Goal: Check status: Check status

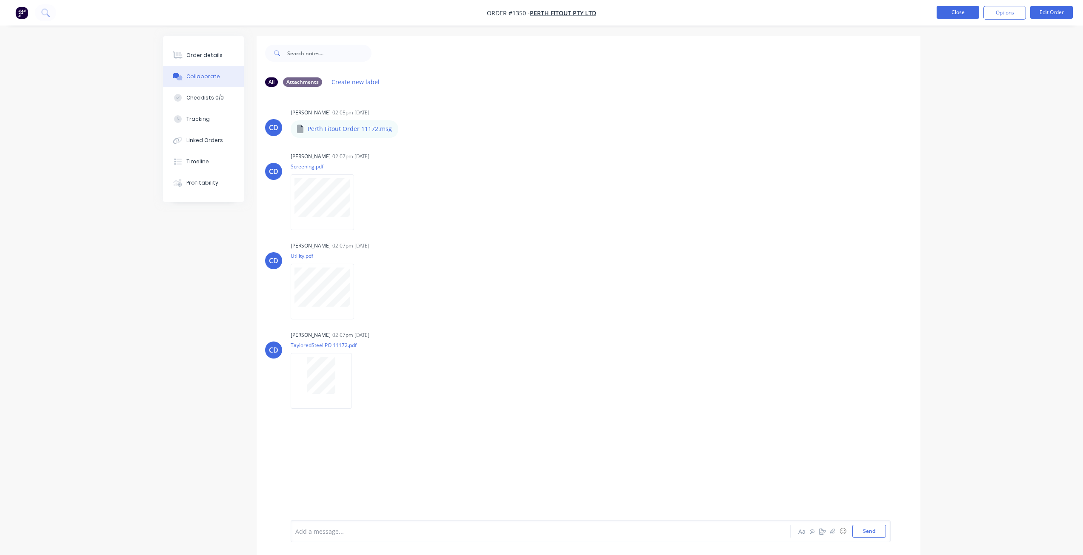
click at [961, 17] on button "Close" at bounding box center [958, 12] width 43 height 13
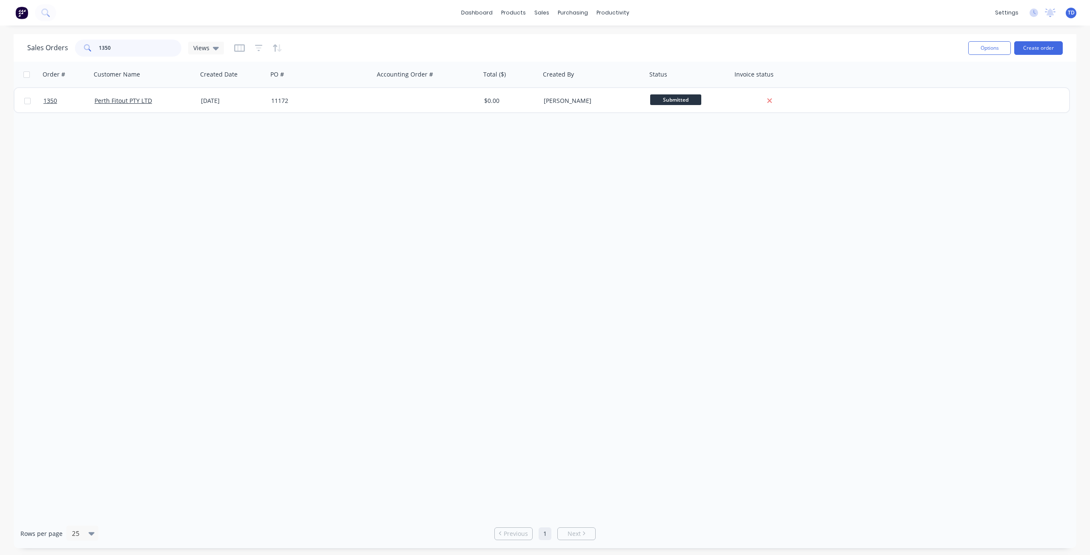
drag, startPoint x: 116, startPoint y: 45, endPoint x: 29, endPoint y: 43, distance: 86.8
click at [29, 43] on div "Sales Orders 1350 Views" at bounding box center [125, 48] width 197 height 17
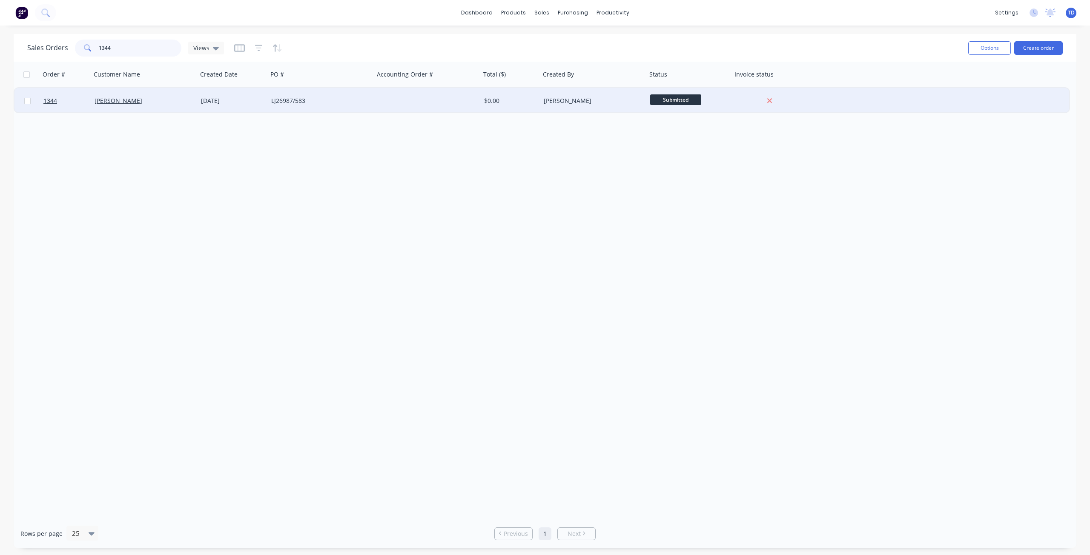
type input "1344"
click at [206, 98] on div "[DATE]" at bounding box center [232, 101] width 63 height 9
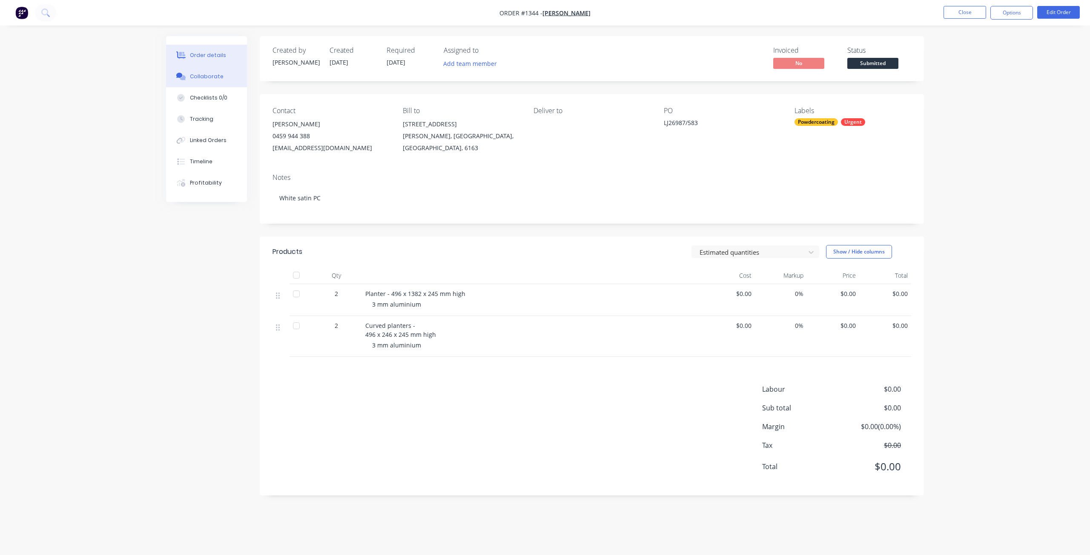
click at [205, 79] on div "Collaborate" at bounding box center [207, 77] width 34 height 8
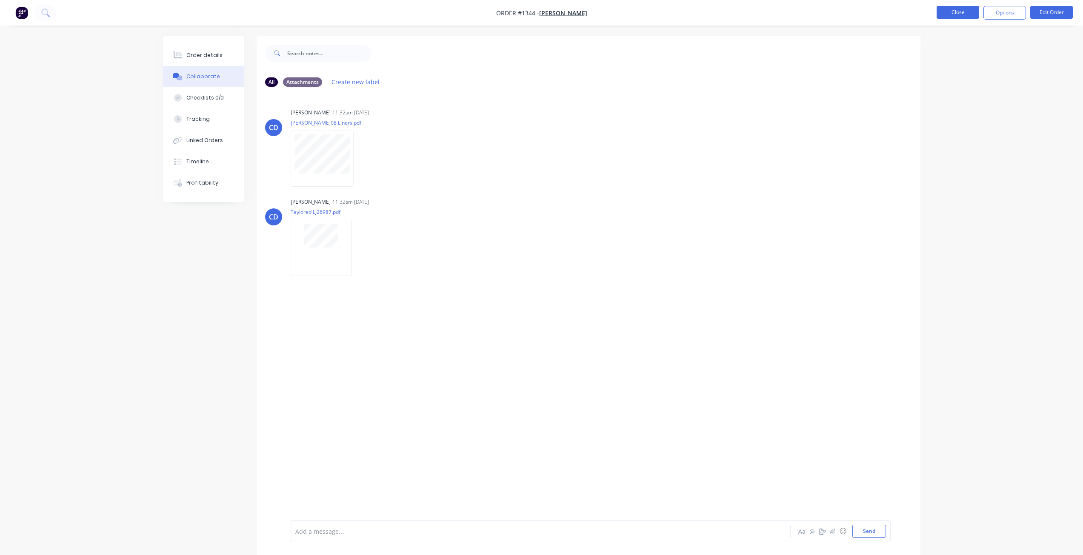
click at [968, 12] on button "Close" at bounding box center [958, 12] width 43 height 13
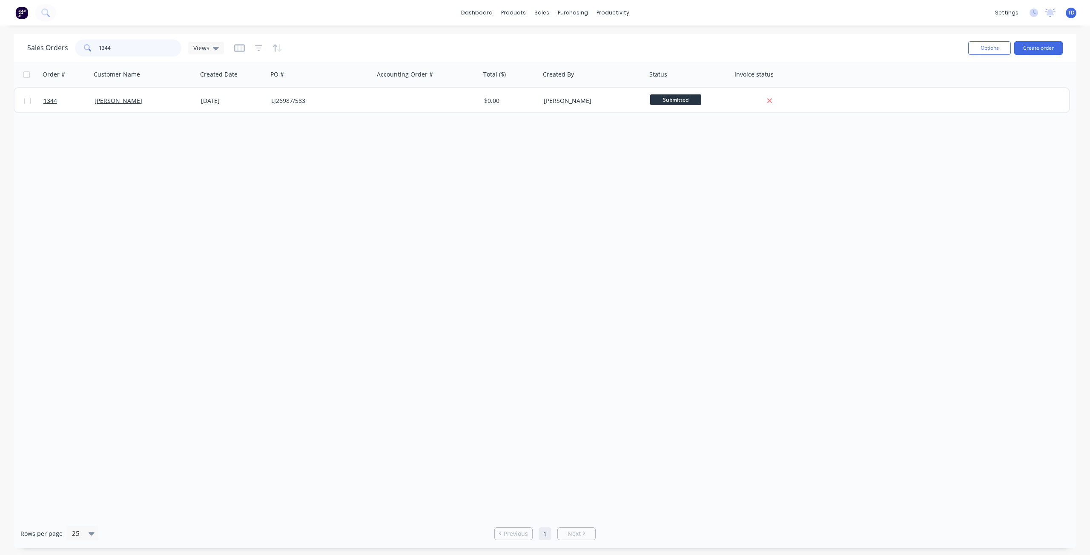
click at [110, 46] on input "1344" at bounding box center [140, 48] width 83 height 17
click at [551, 42] on div at bounding box center [546, 41] width 13 height 8
click at [592, 39] on div "Purchase Orders" at bounding box center [600, 41] width 45 height 8
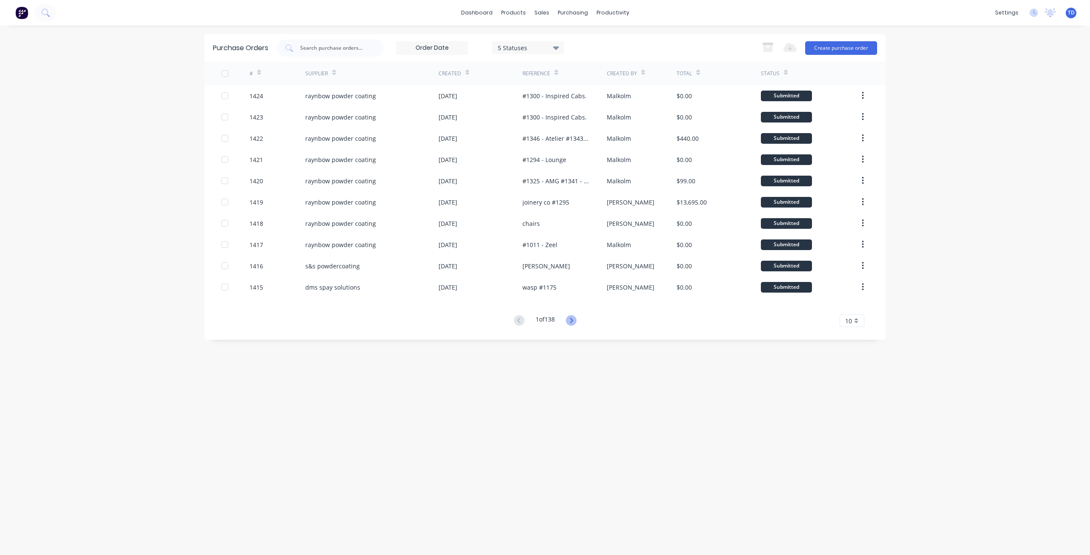
click at [572, 320] on icon at bounding box center [570, 320] width 3 height 5
click at [572, 323] on icon at bounding box center [571, 320] width 11 height 11
click at [586, 35] on link "Purchase Orders" at bounding box center [608, 40] width 113 height 17
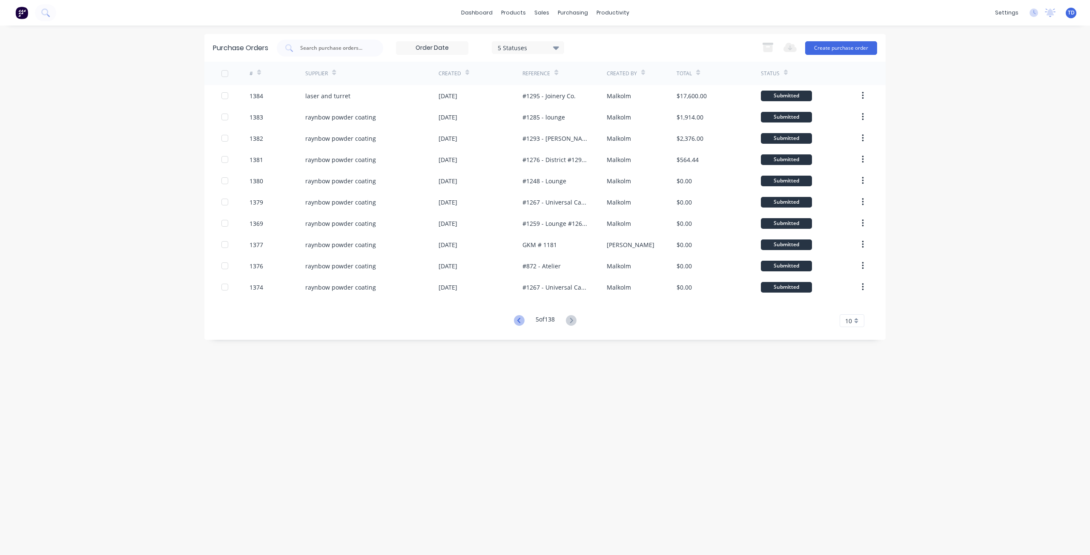
click at [514, 322] on icon at bounding box center [519, 320] width 11 height 11
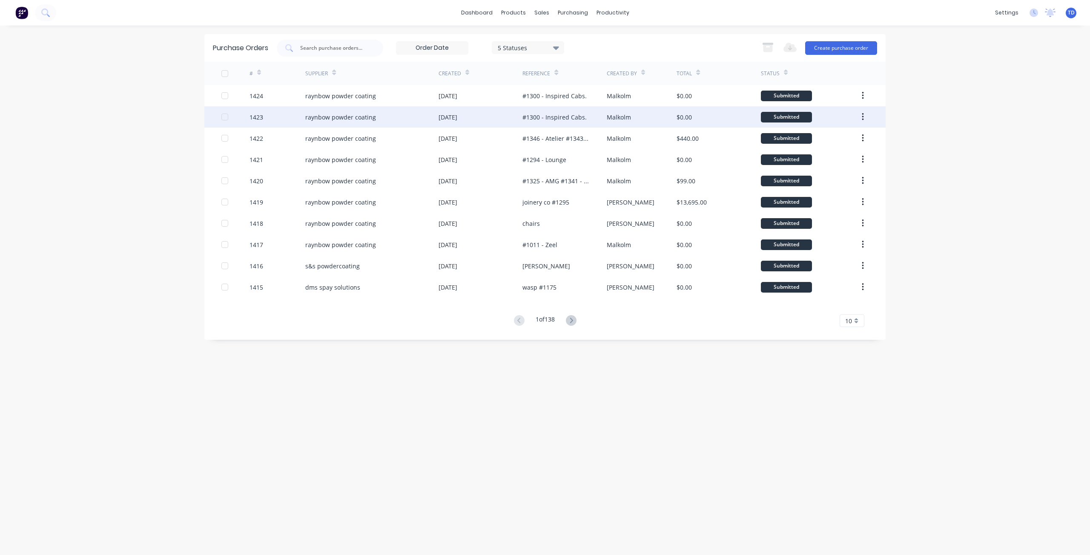
click at [457, 119] on div "[DATE]" at bounding box center [447, 117] width 19 height 9
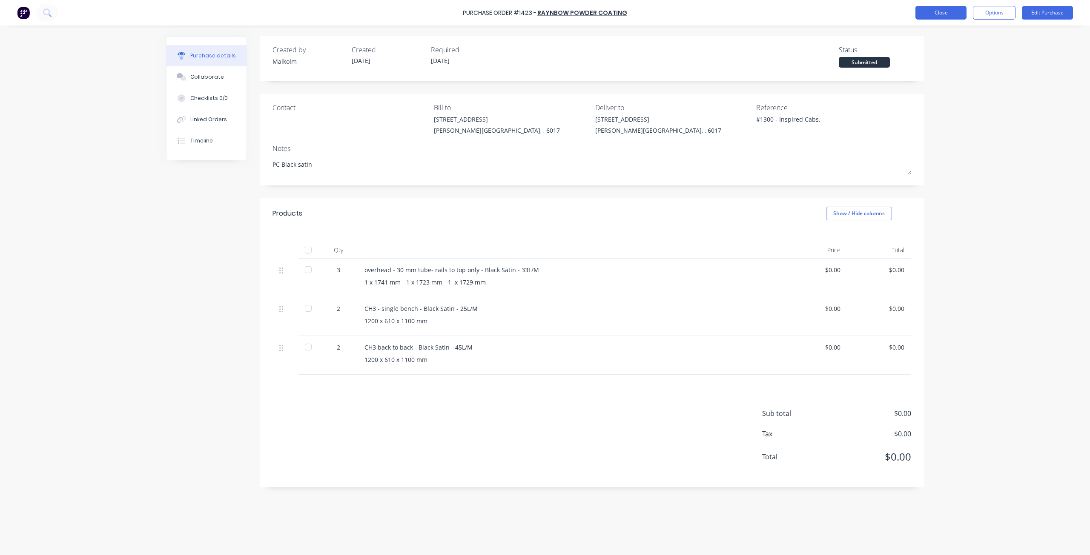
click at [935, 11] on button "Close" at bounding box center [940, 13] width 51 height 14
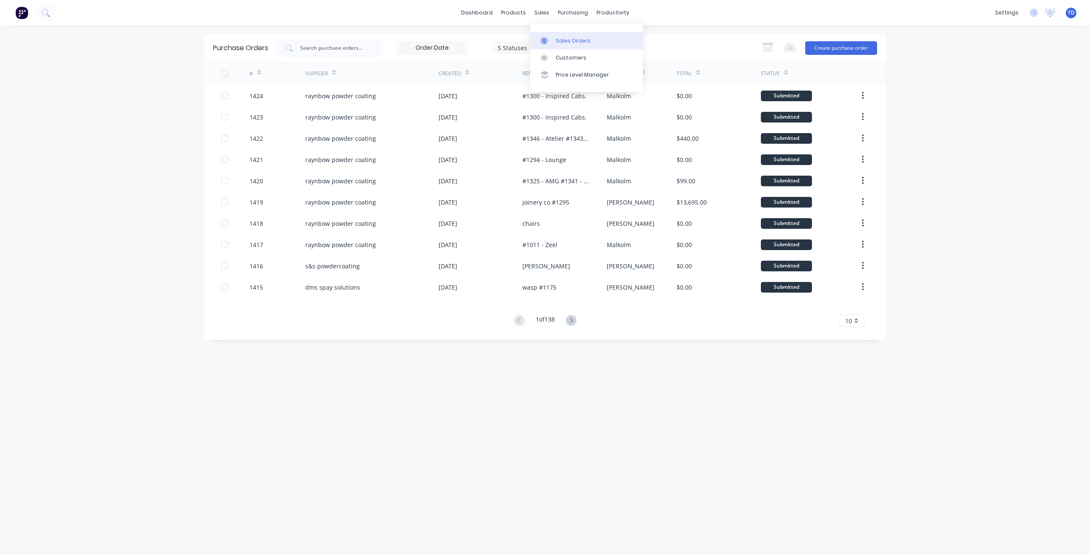
click at [555, 44] on div "Sales Orders" at bounding box center [572, 41] width 35 height 8
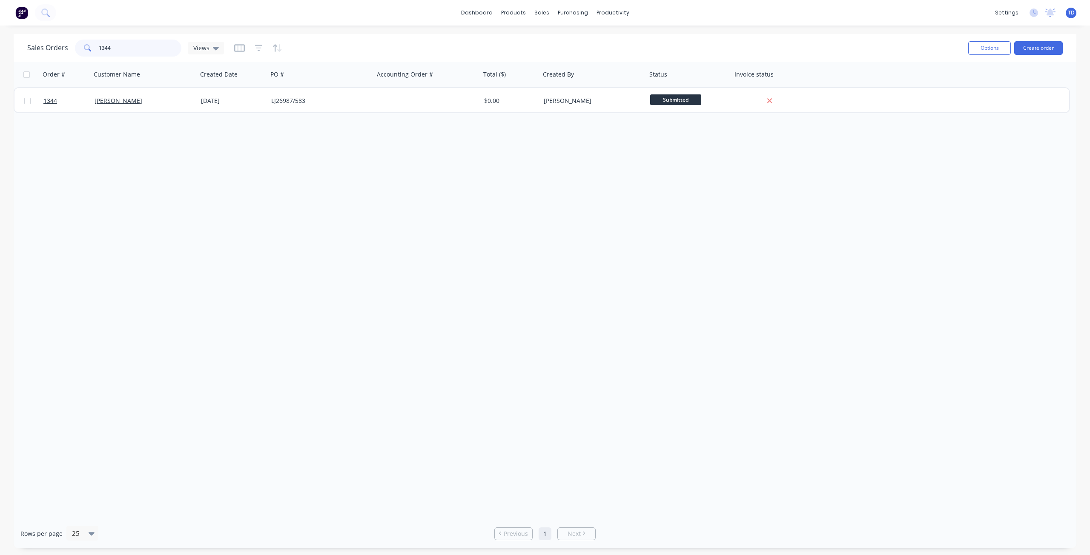
drag, startPoint x: 114, startPoint y: 48, endPoint x: 104, endPoint y: 43, distance: 10.5
click at [104, 43] on input "1344" at bounding box center [140, 48] width 83 height 17
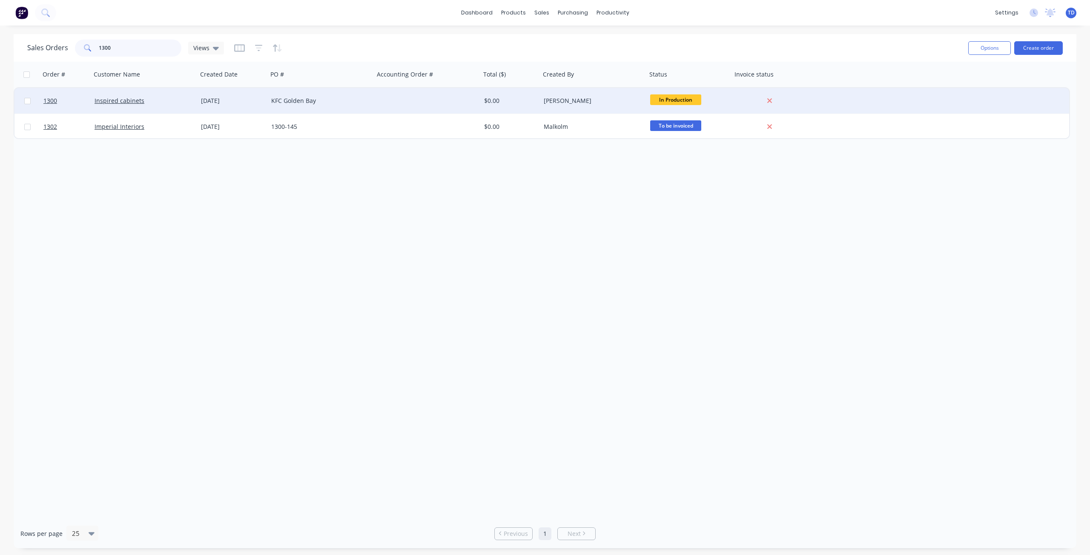
type input "1300"
click at [207, 103] on div "[DATE]" at bounding box center [232, 101] width 63 height 9
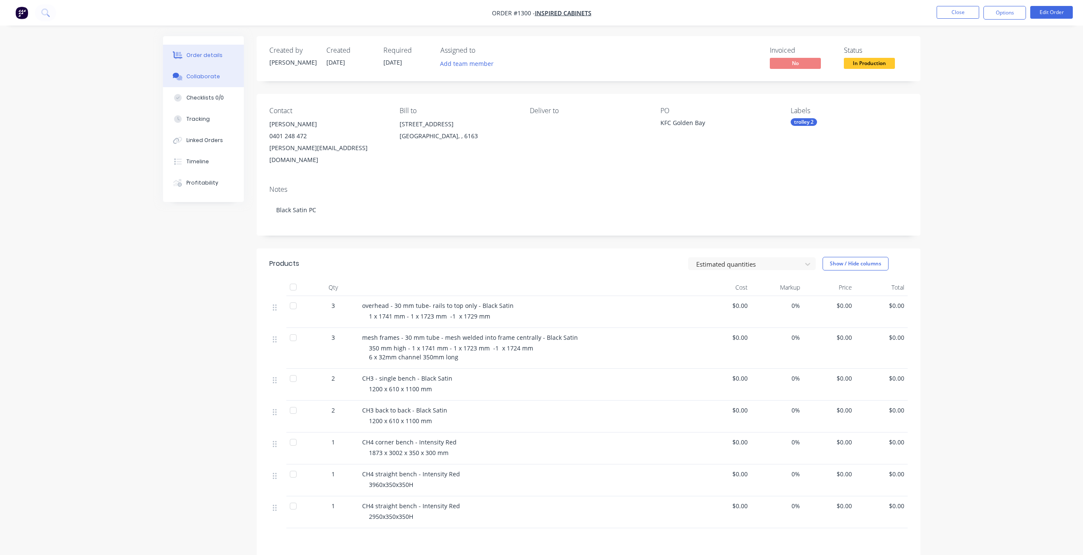
click at [210, 77] on div "Collaborate" at bounding box center [203, 77] width 34 height 8
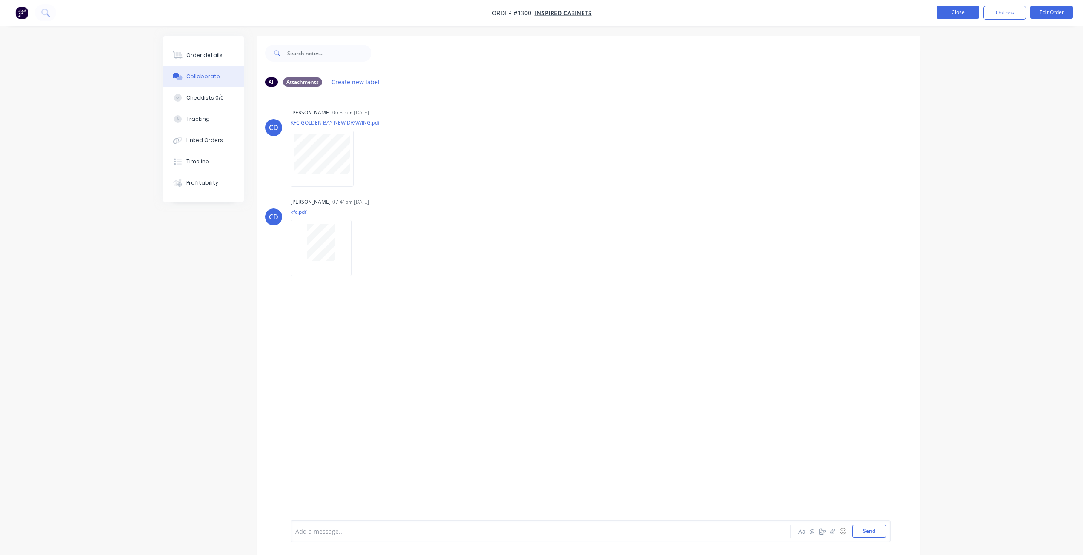
click at [962, 11] on button "Close" at bounding box center [958, 12] width 43 height 13
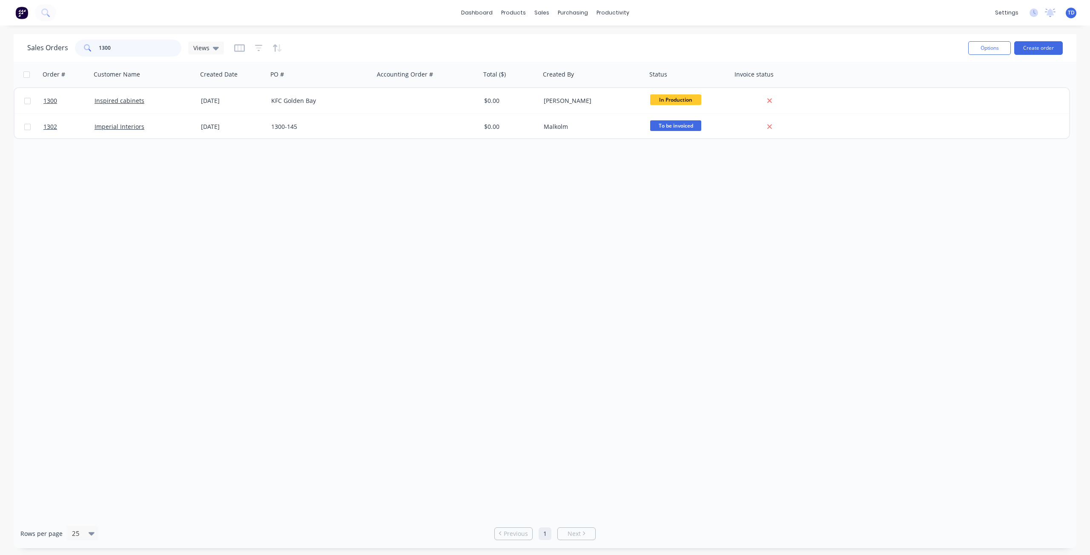
drag, startPoint x: 122, startPoint y: 50, endPoint x: -73, endPoint y: 30, distance: 195.5
click at [0, 30] on html "dashboard products sales purchasing productivity dashboard products Product Cat…" at bounding box center [545, 277] width 1090 height 555
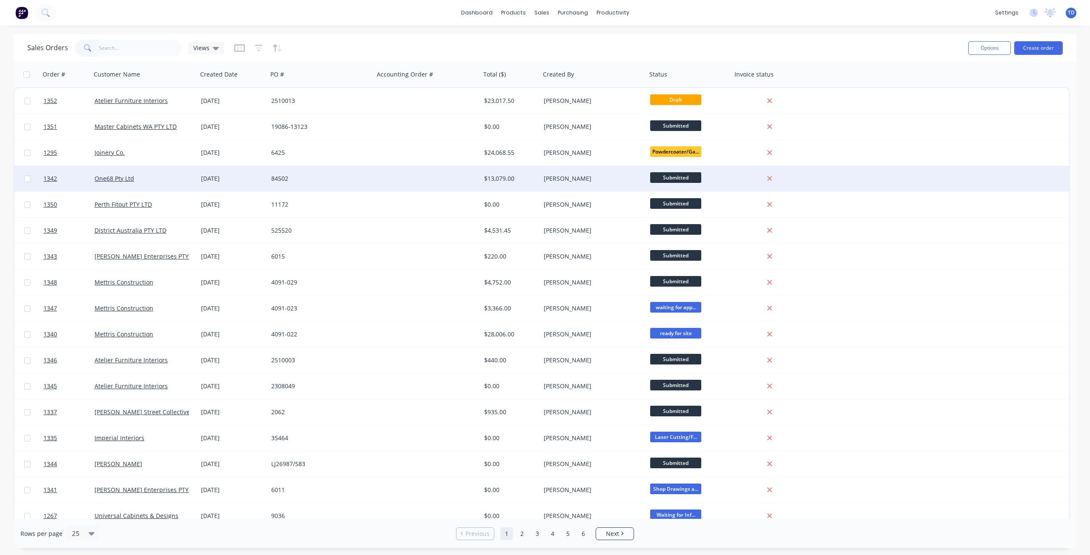
click at [228, 179] on div "[DATE]" at bounding box center [232, 179] width 63 height 9
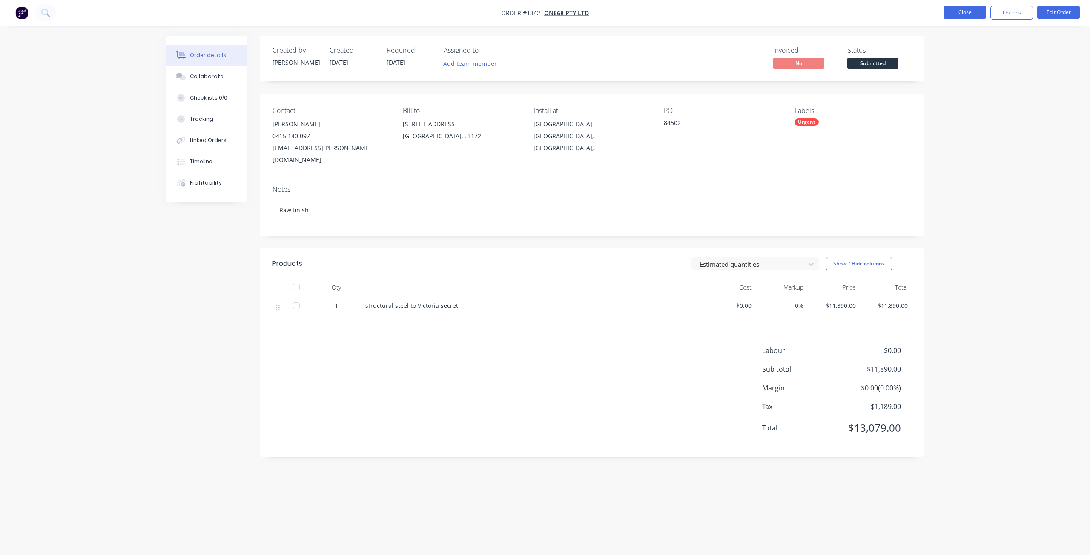
click at [963, 14] on button "Close" at bounding box center [964, 12] width 43 height 13
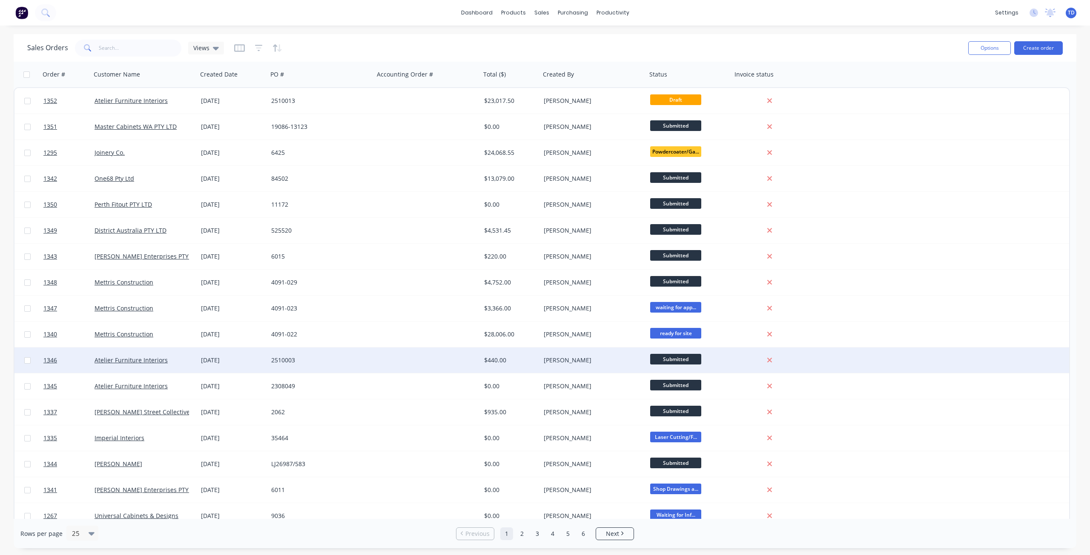
click at [223, 367] on div "[DATE]" at bounding box center [232, 361] width 70 height 26
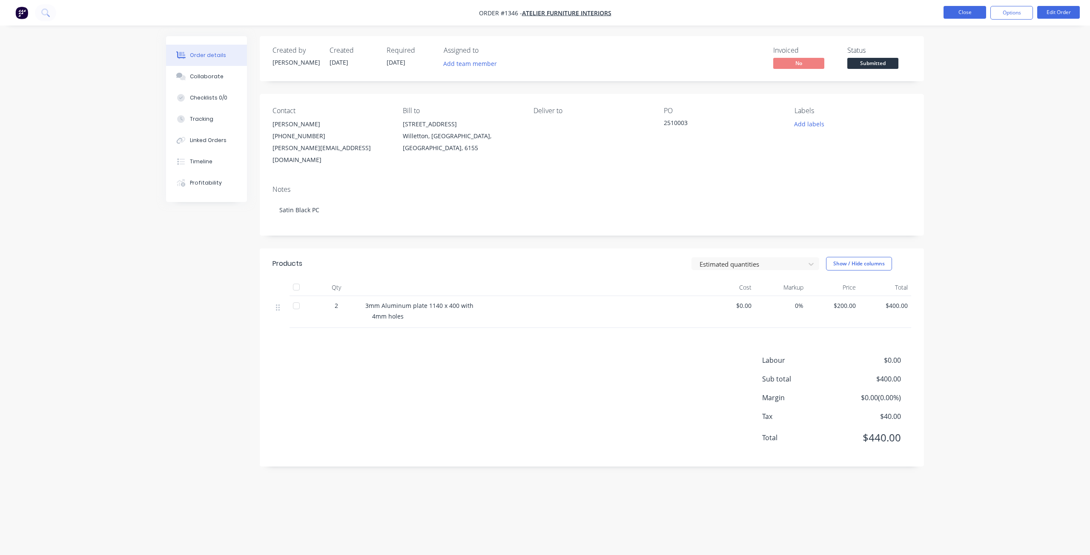
click at [956, 13] on button "Close" at bounding box center [964, 12] width 43 height 13
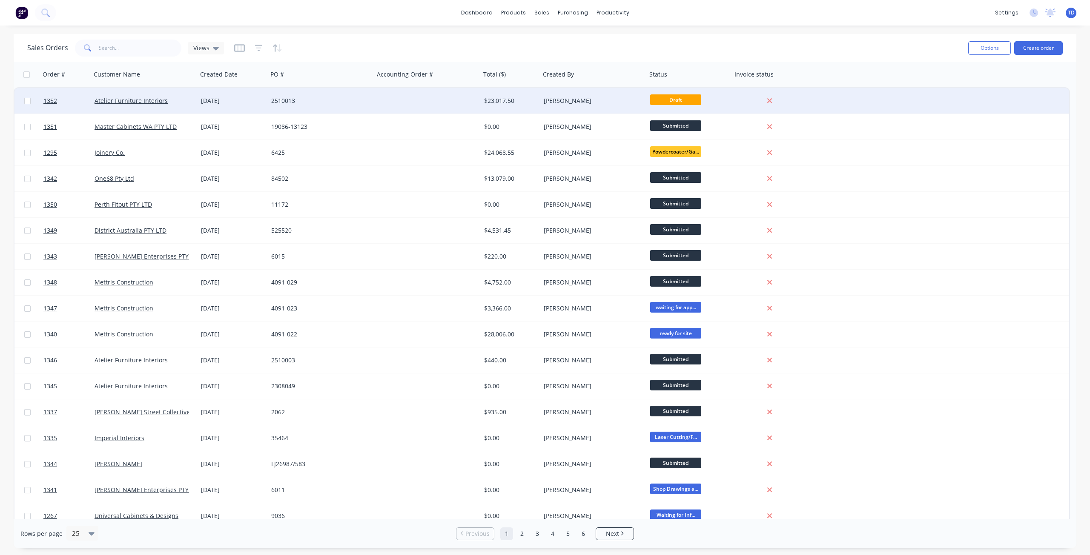
click at [462, 107] on div at bounding box center [427, 101] width 106 height 26
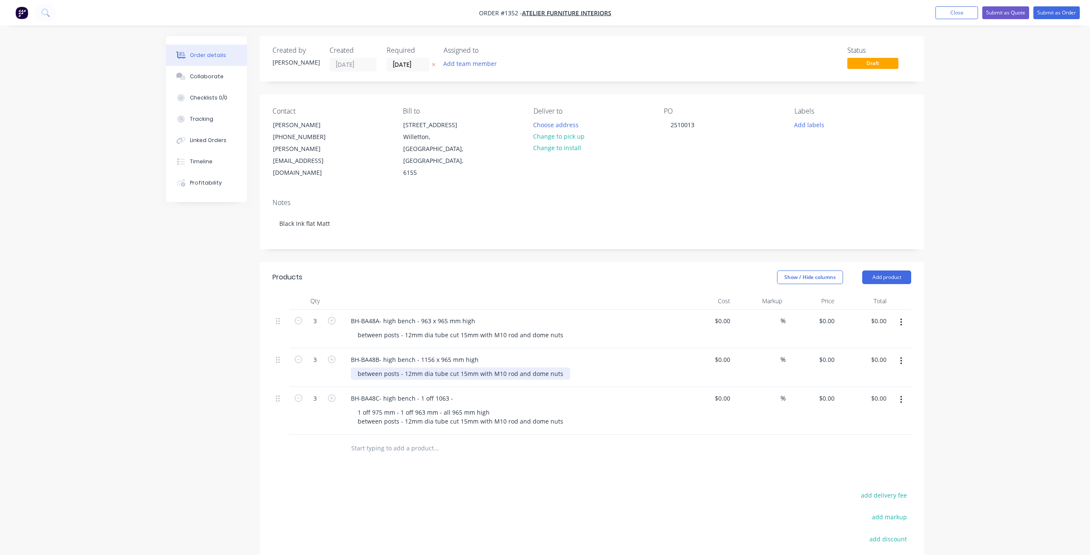
type input "$2,416.00"
type input "$7,248.00"
type input "$2,230.00"
type input "$6,690.00"
type input "$2,329.00"
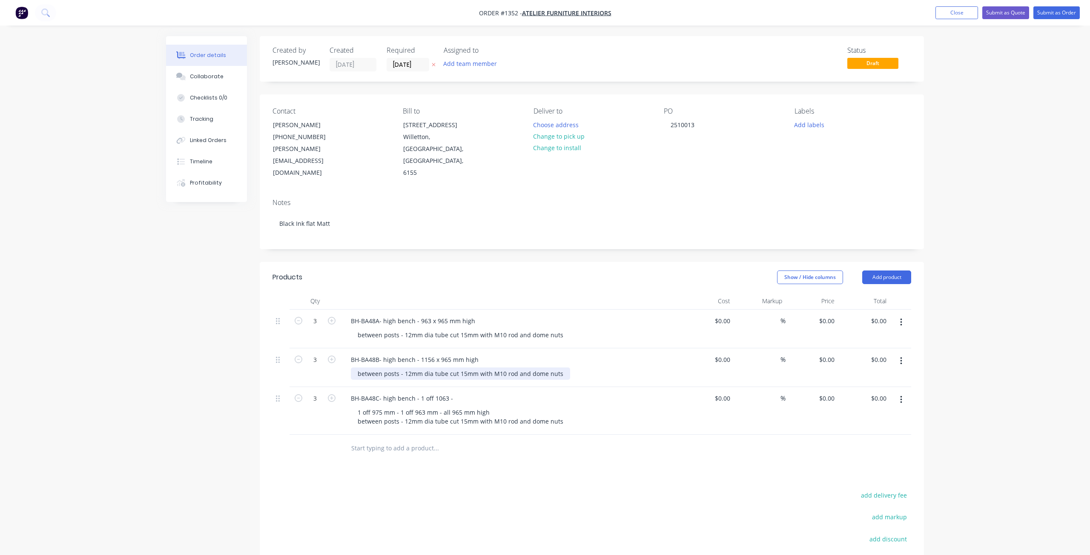
type input "$6,987.00"
click at [944, 15] on button "Close" at bounding box center [950, 12] width 43 height 13
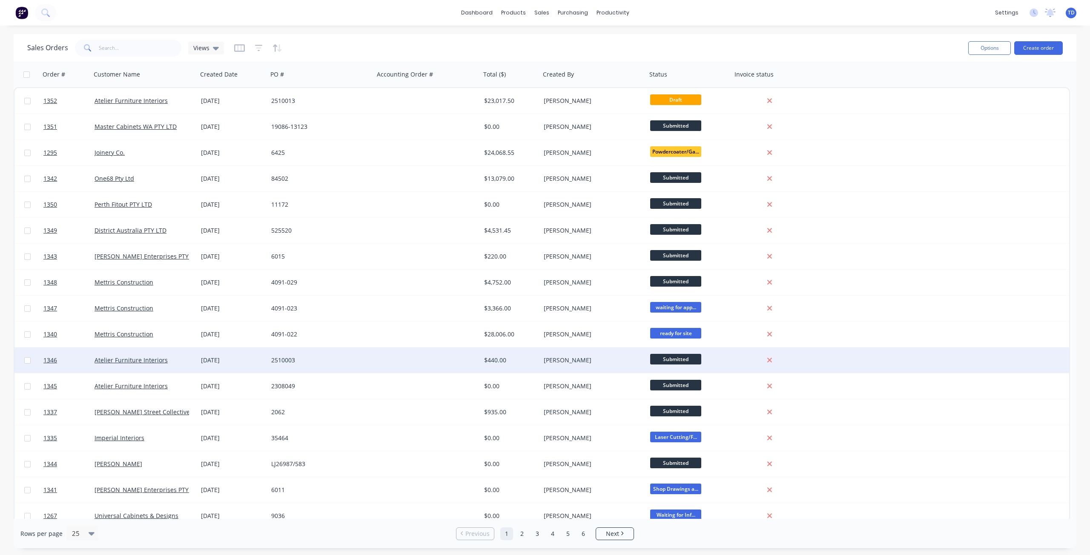
click at [432, 366] on div at bounding box center [427, 361] width 106 height 26
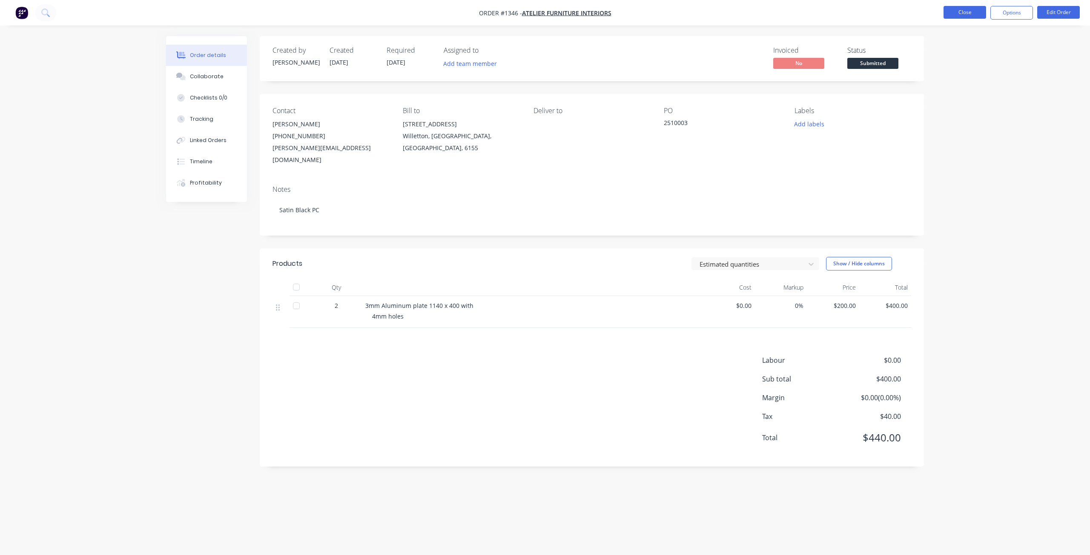
click at [972, 12] on button "Close" at bounding box center [964, 12] width 43 height 13
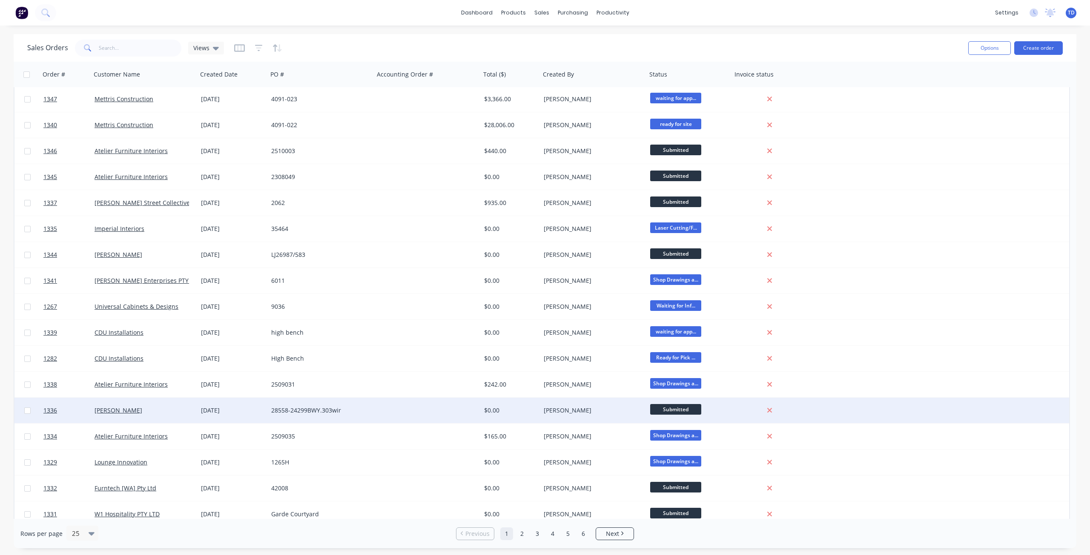
scroll to position [217, 0]
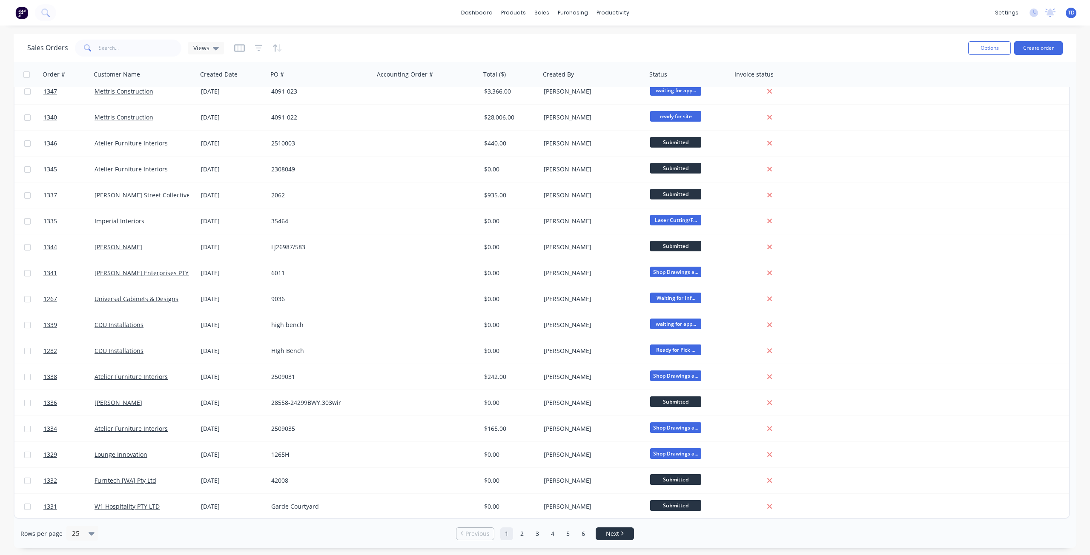
click at [610, 536] on span "Next" at bounding box center [612, 534] width 13 height 9
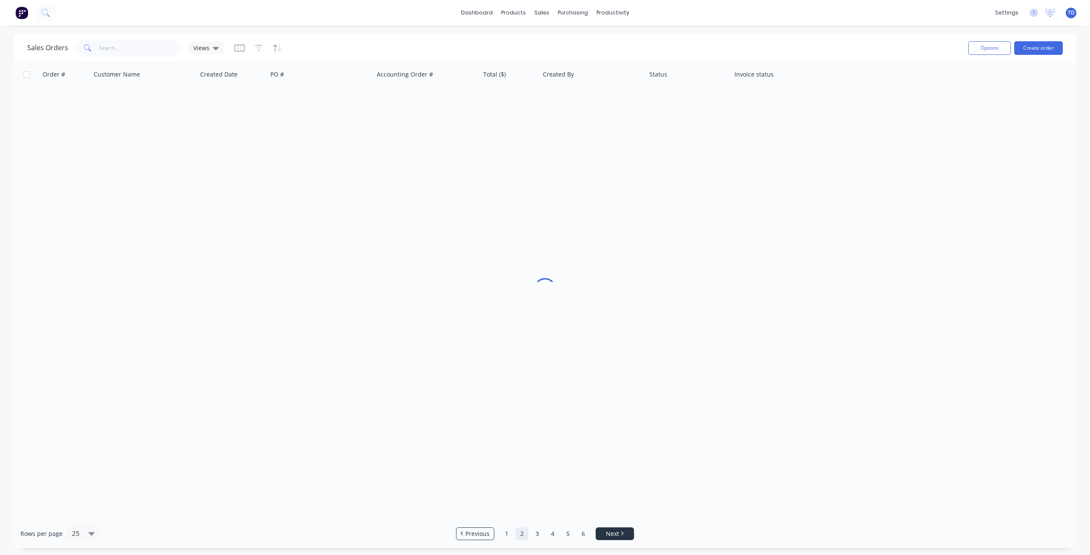
scroll to position [0, 0]
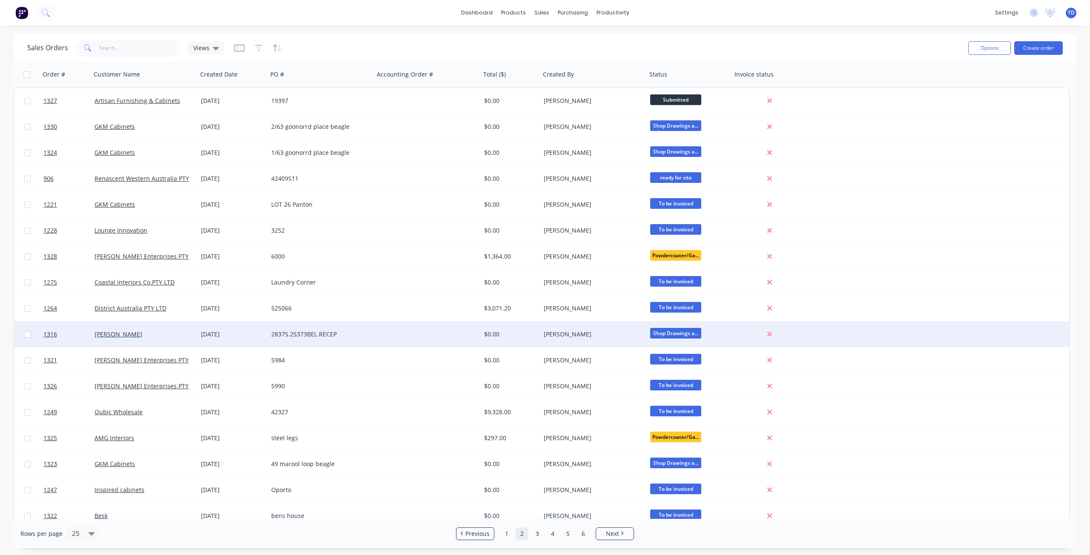
click at [509, 340] on div "$0.00" at bounding box center [511, 335] width 60 height 26
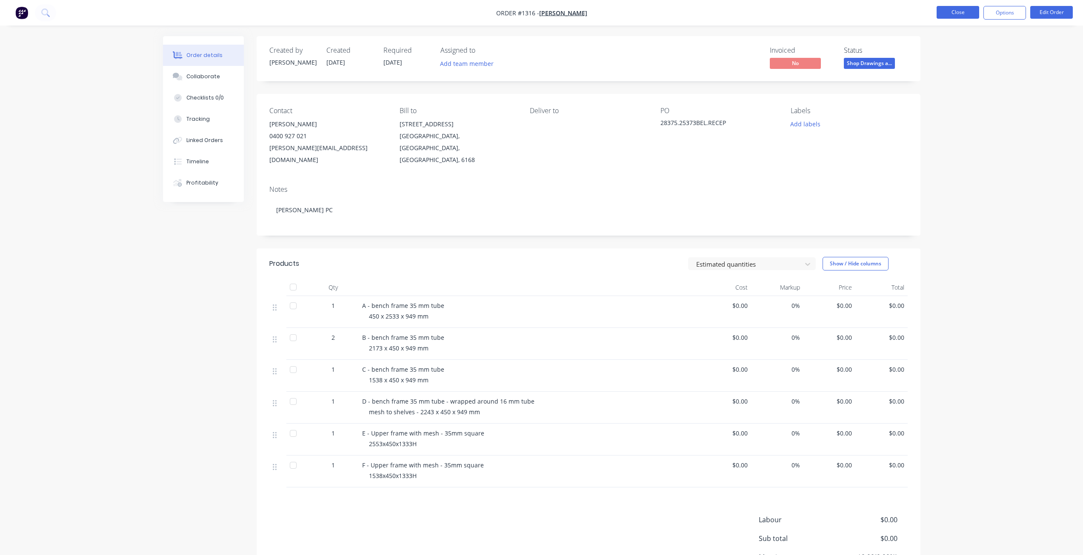
click at [957, 10] on button "Close" at bounding box center [958, 12] width 43 height 13
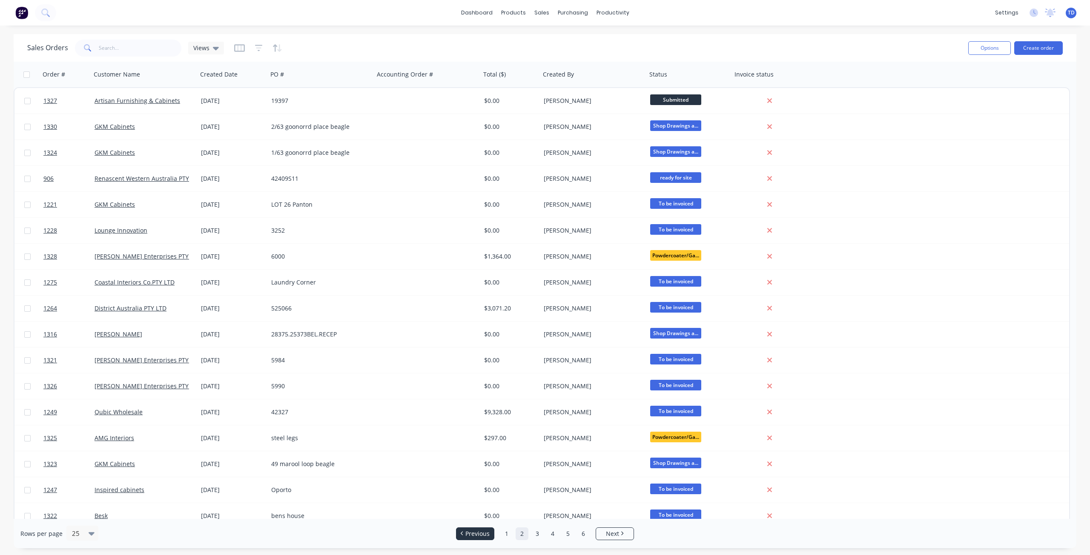
click at [474, 540] on li "Previous" at bounding box center [475, 534] width 38 height 13
click at [472, 532] on span "Previous" at bounding box center [477, 534] width 24 height 9
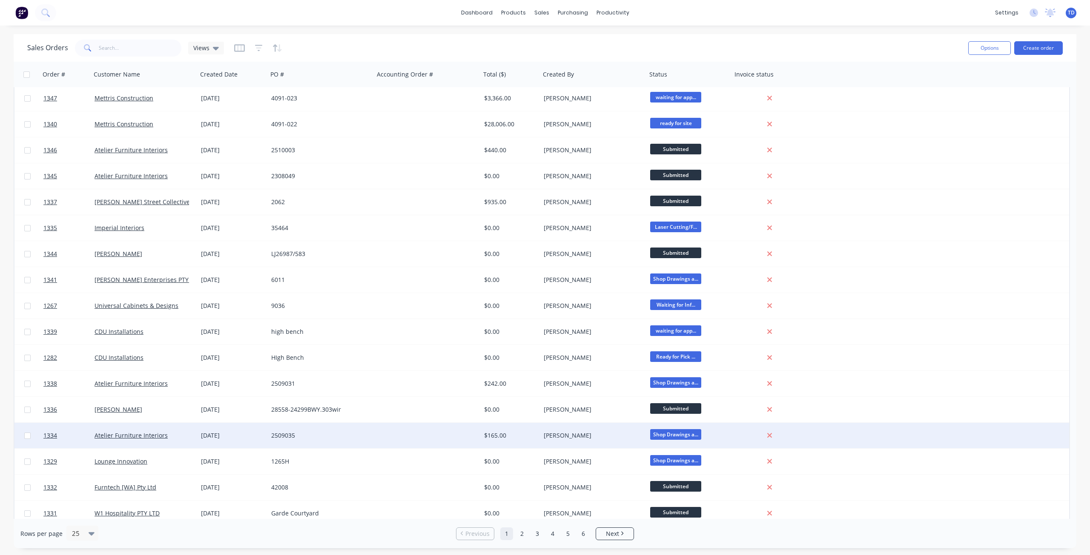
scroll to position [217, 0]
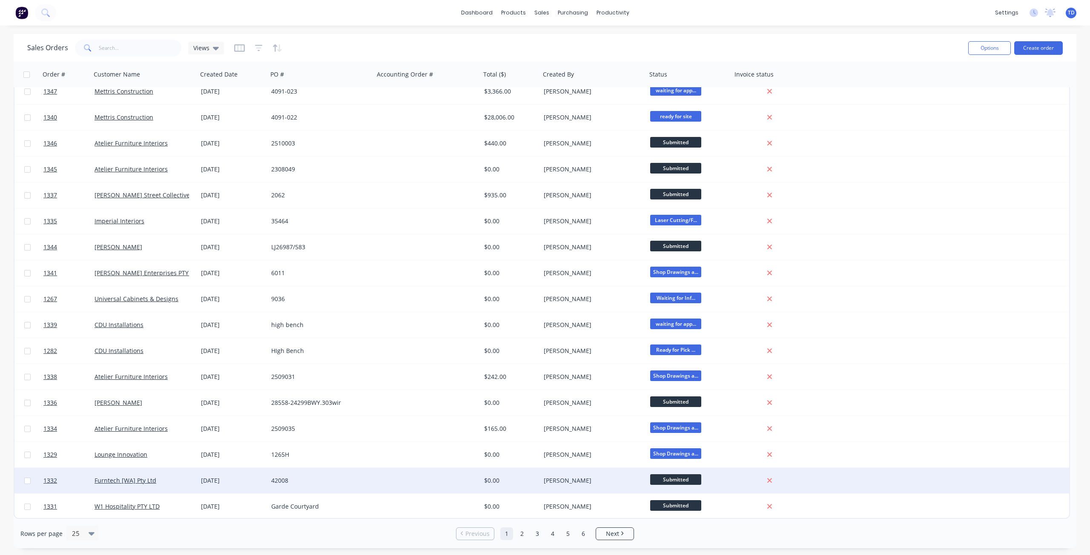
click at [367, 486] on div "42008" at bounding box center [321, 481] width 106 height 26
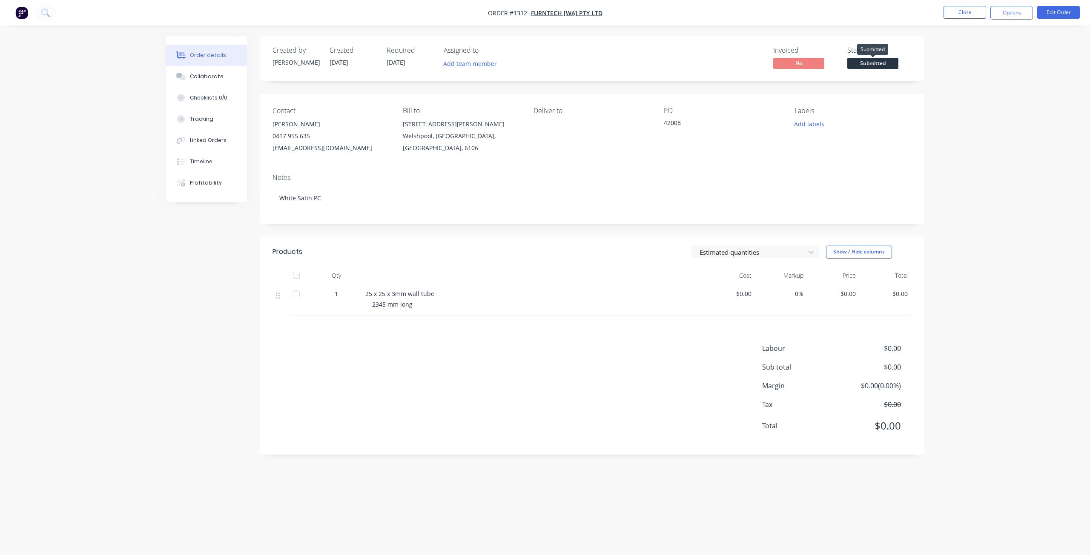
click at [883, 60] on span "Submitted" at bounding box center [872, 63] width 51 height 11
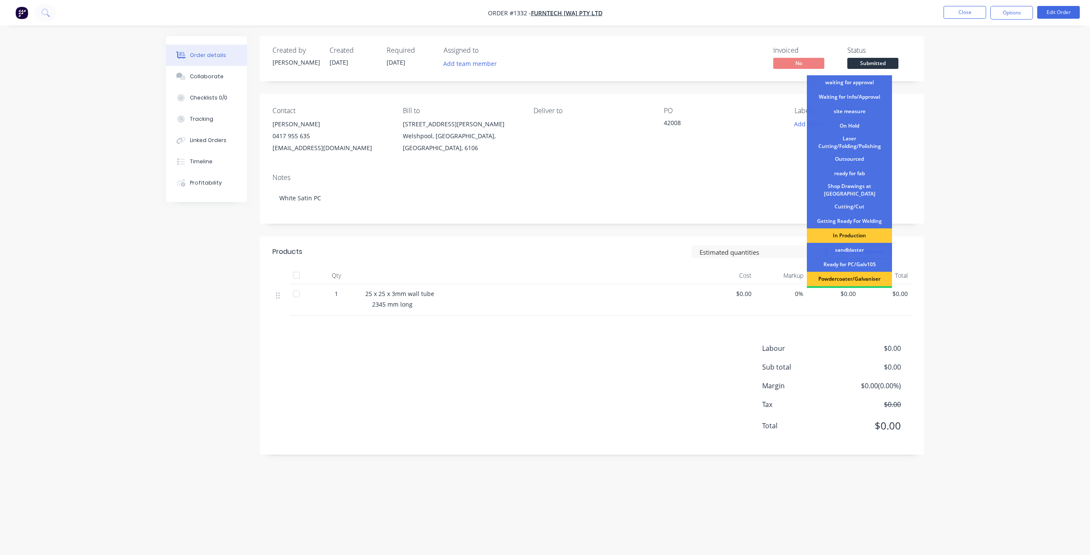
click at [858, 274] on div "Powdercoater/Galvaniser" at bounding box center [849, 279] width 85 height 14
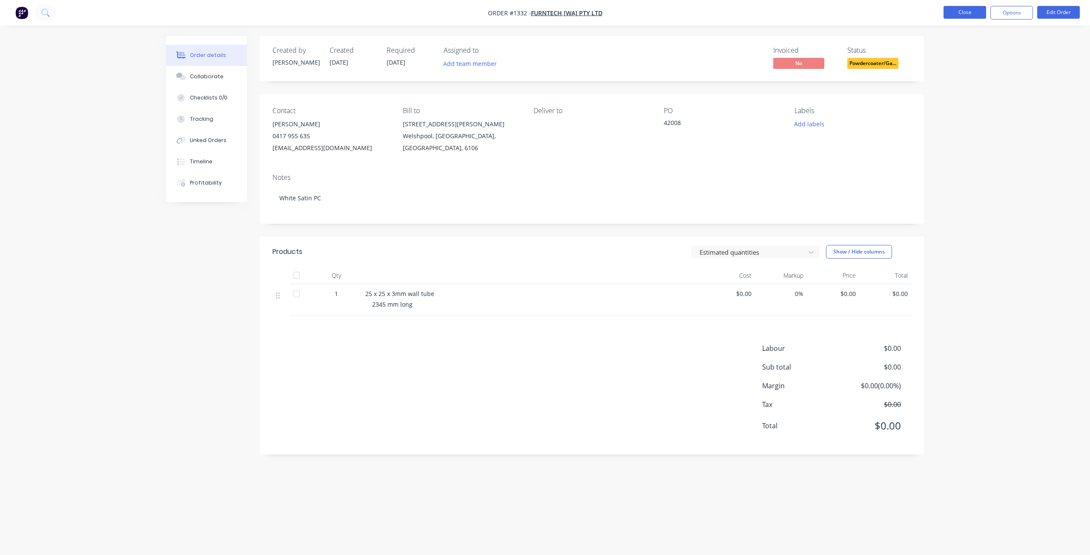
click at [963, 17] on button "Close" at bounding box center [964, 12] width 43 height 13
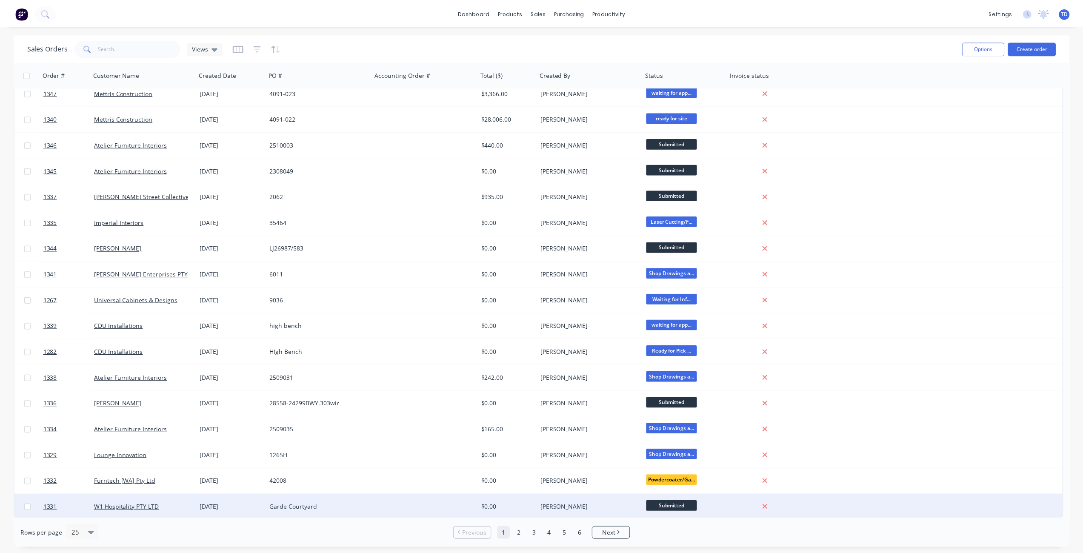
scroll to position [217, 0]
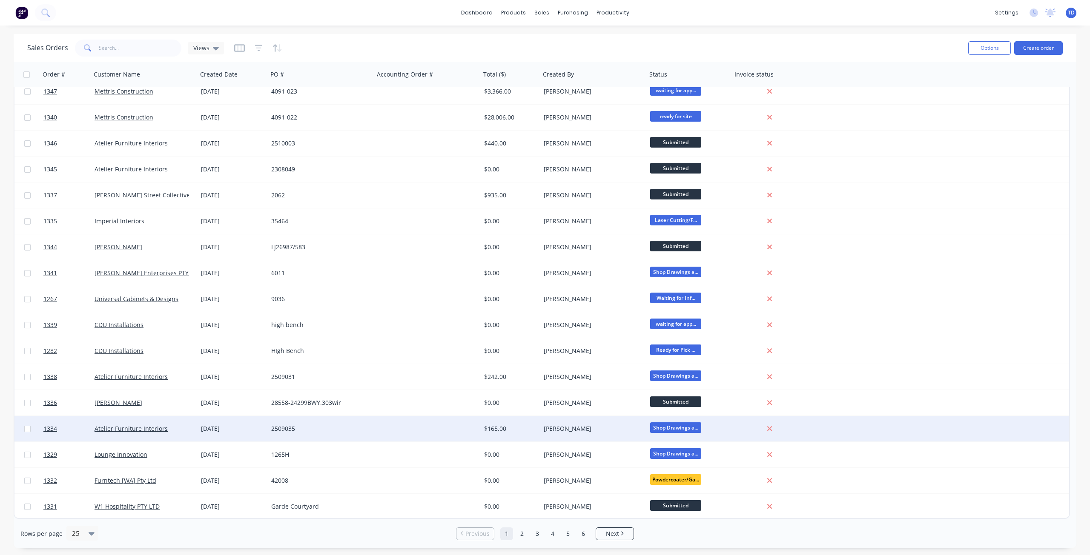
click at [203, 433] on div "[DATE]" at bounding box center [232, 429] width 63 height 9
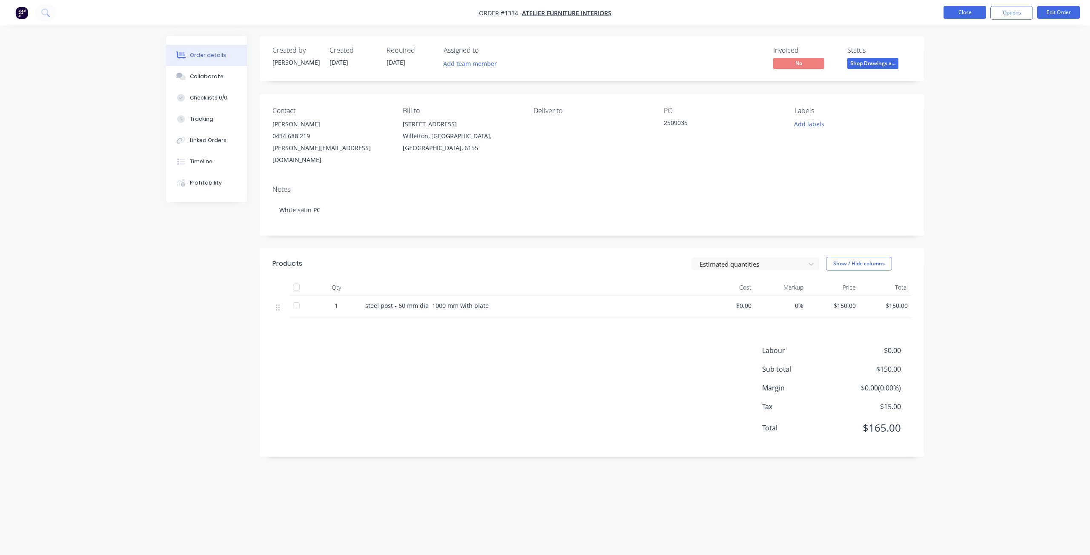
click at [963, 17] on button "Close" at bounding box center [964, 12] width 43 height 13
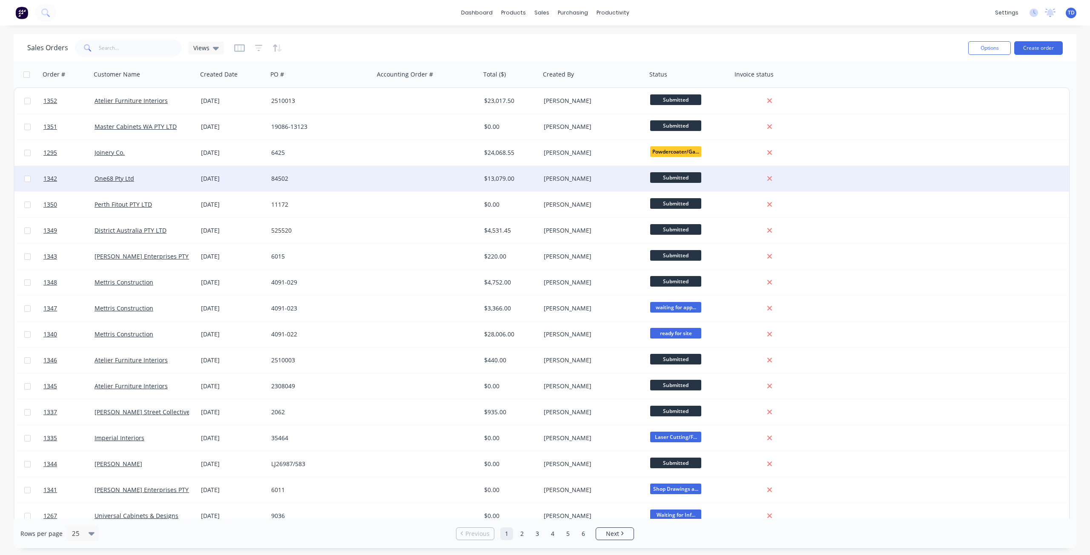
click at [220, 182] on div "[DATE]" at bounding box center [232, 179] width 63 height 9
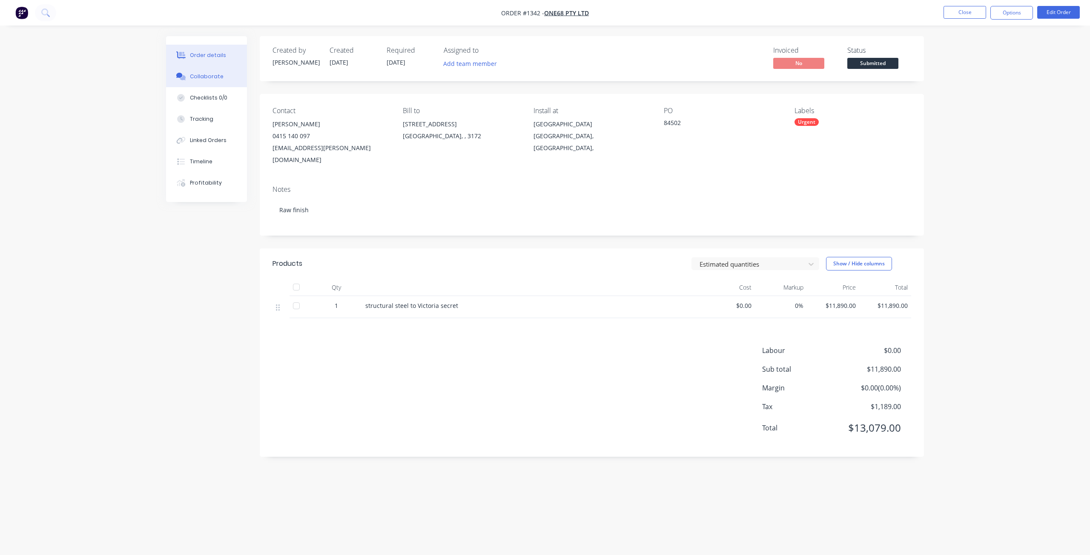
click at [219, 76] on div "Collaborate" at bounding box center [207, 77] width 34 height 8
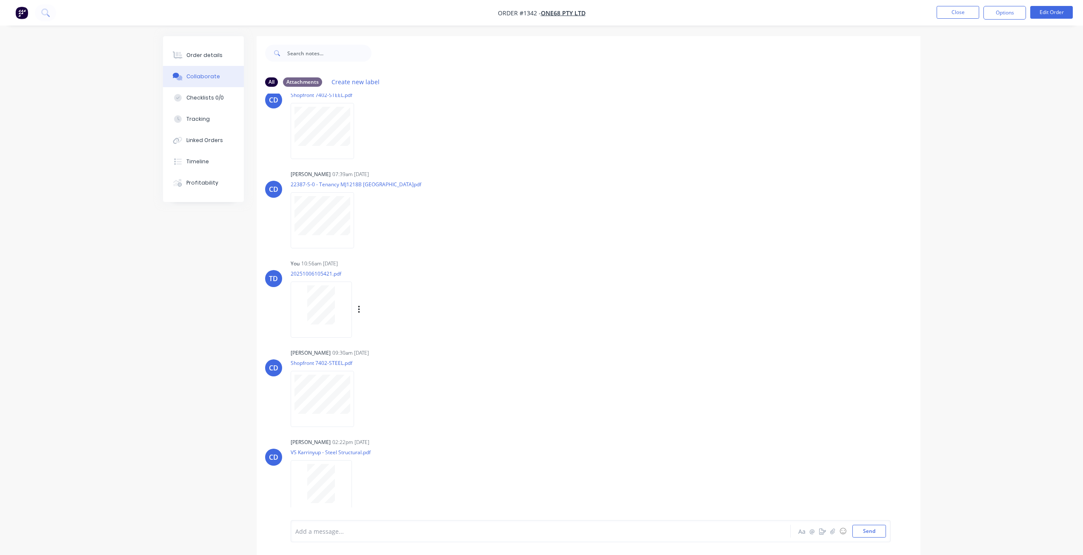
scroll to position [13, 0]
